Goal: Task Accomplishment & Management: Manage account settings

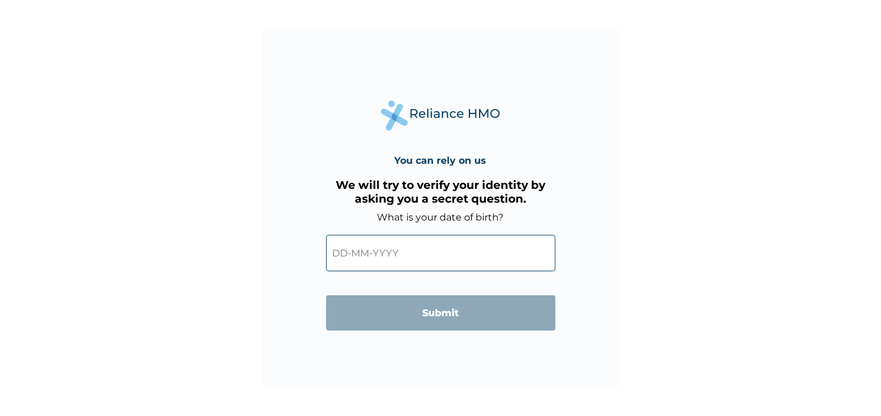
click at [430, 250] on input "text" at bounding box center [440, 253] width 229 height 36
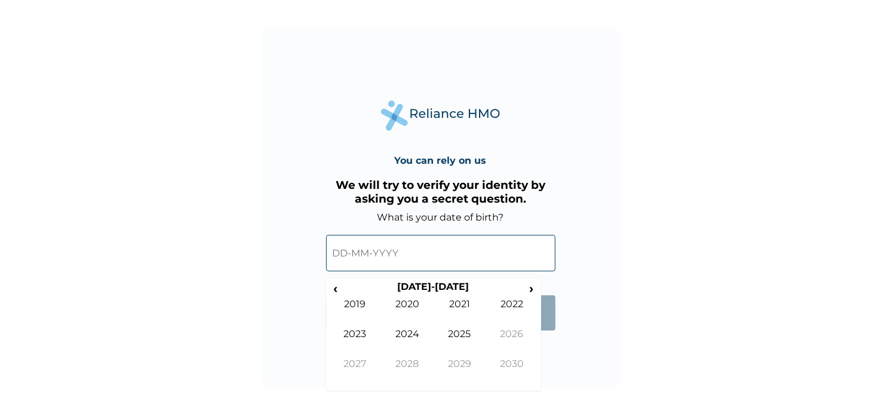
click at [344, 251] on input "text" at bounding box center [440, 253] width 229 height 36
click at [337, 287] on span "‹" at bounding box center [335, 288] width 13 height 15
click at [361, 300] on td "1989" at bounding box center [355, 313] width 53 height 30
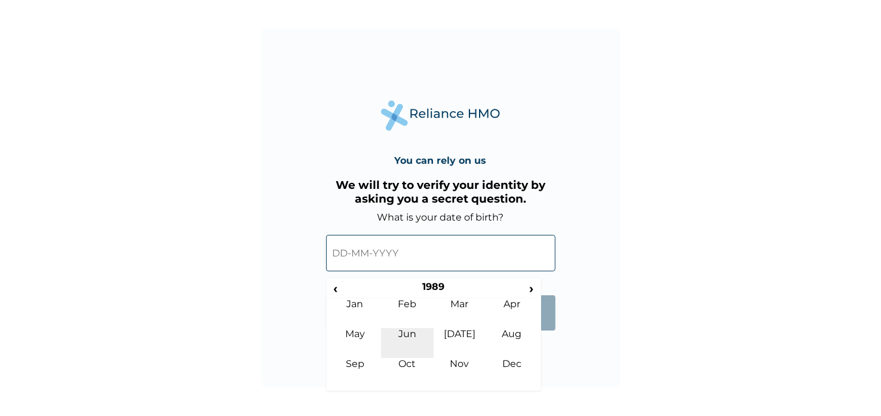
click at [406, 340] on td "Jun" at bounding box center [407, 343] width 53 height 30
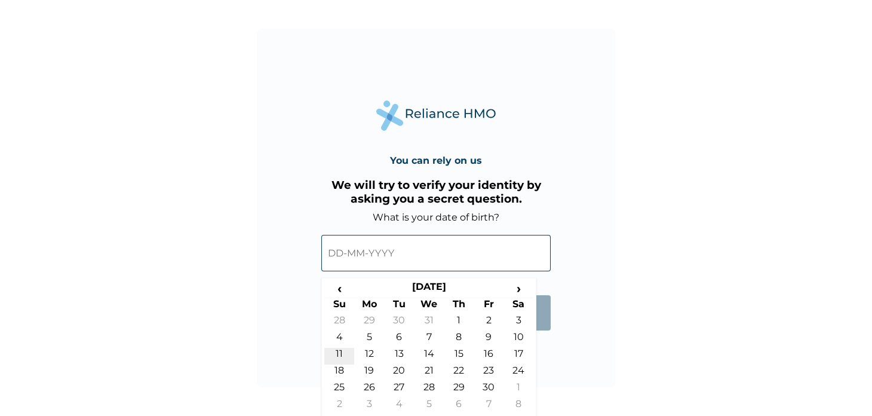
click at [340, 352] on td "11" at bounding box center [339, 356] width 30 height 17
type input "[DATE]"
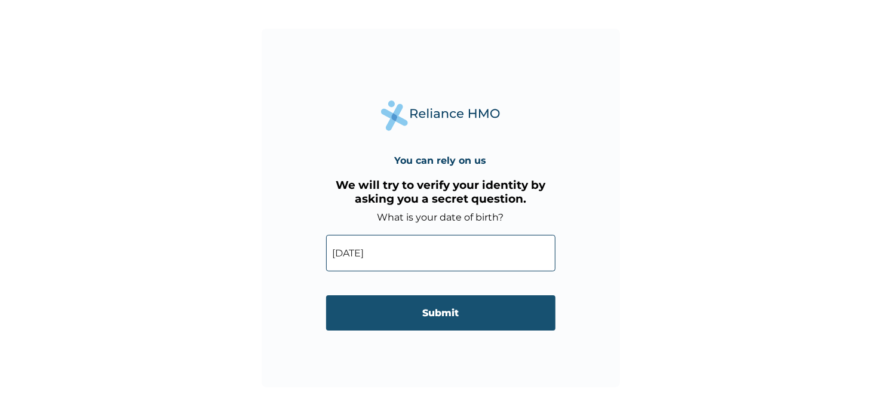
click at [432, 315] on input "Submit" at bounding box center [440, 312] width 229 height 35
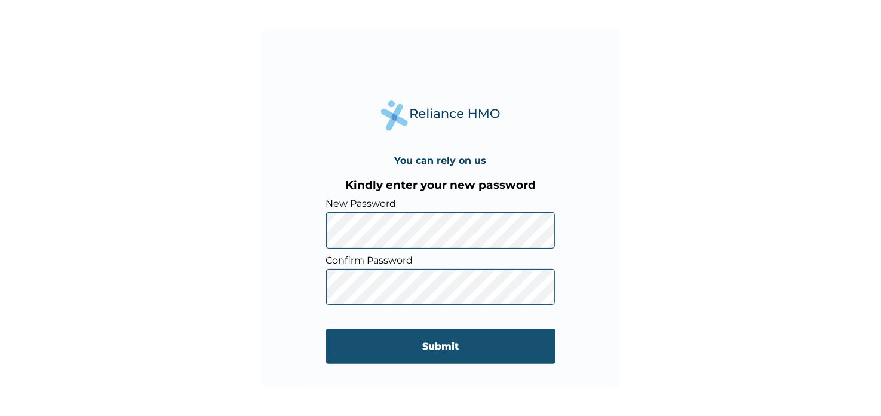
click at [433, 355] on input "Submit" at bounding box center [440, 345] width 229 height 35
